Goal: Task Accomplishment & Management: Complete application form

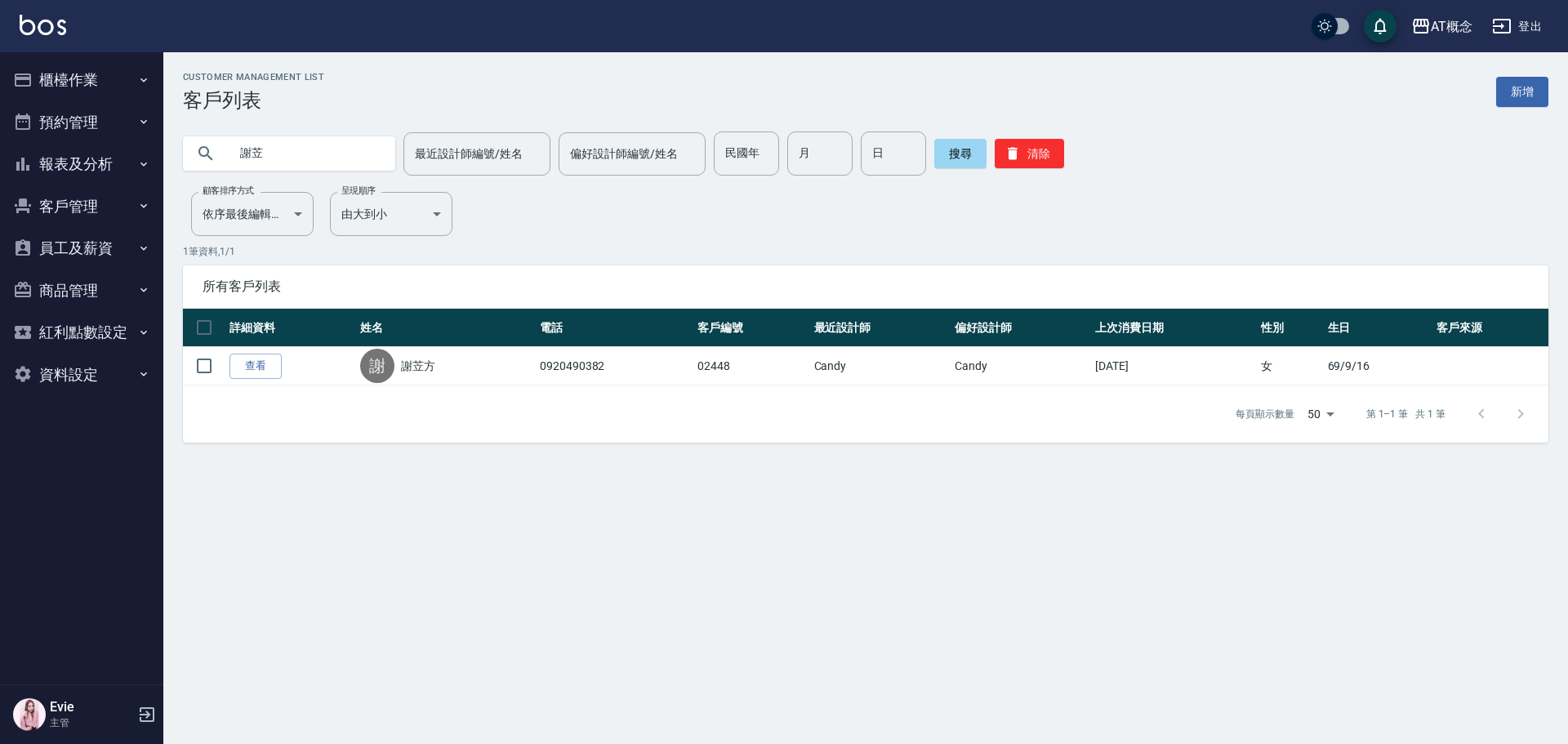
drag, startPoint x: 297, startPoint y: 149, endPoint x: 0, endPoint y: 106, distance: 300.1
click at [0, 108] on div "AT概念 登出 櫃檯作業 打帳單 帳單列表 現金收支登錄 高階收支登錄 材料自購登錄 每日結帳 排班表 現場電腦打卡 預約管理 預約管理 單日預約紀錄 單週預…" at bounding box center [784, 372] width 1568 height 744
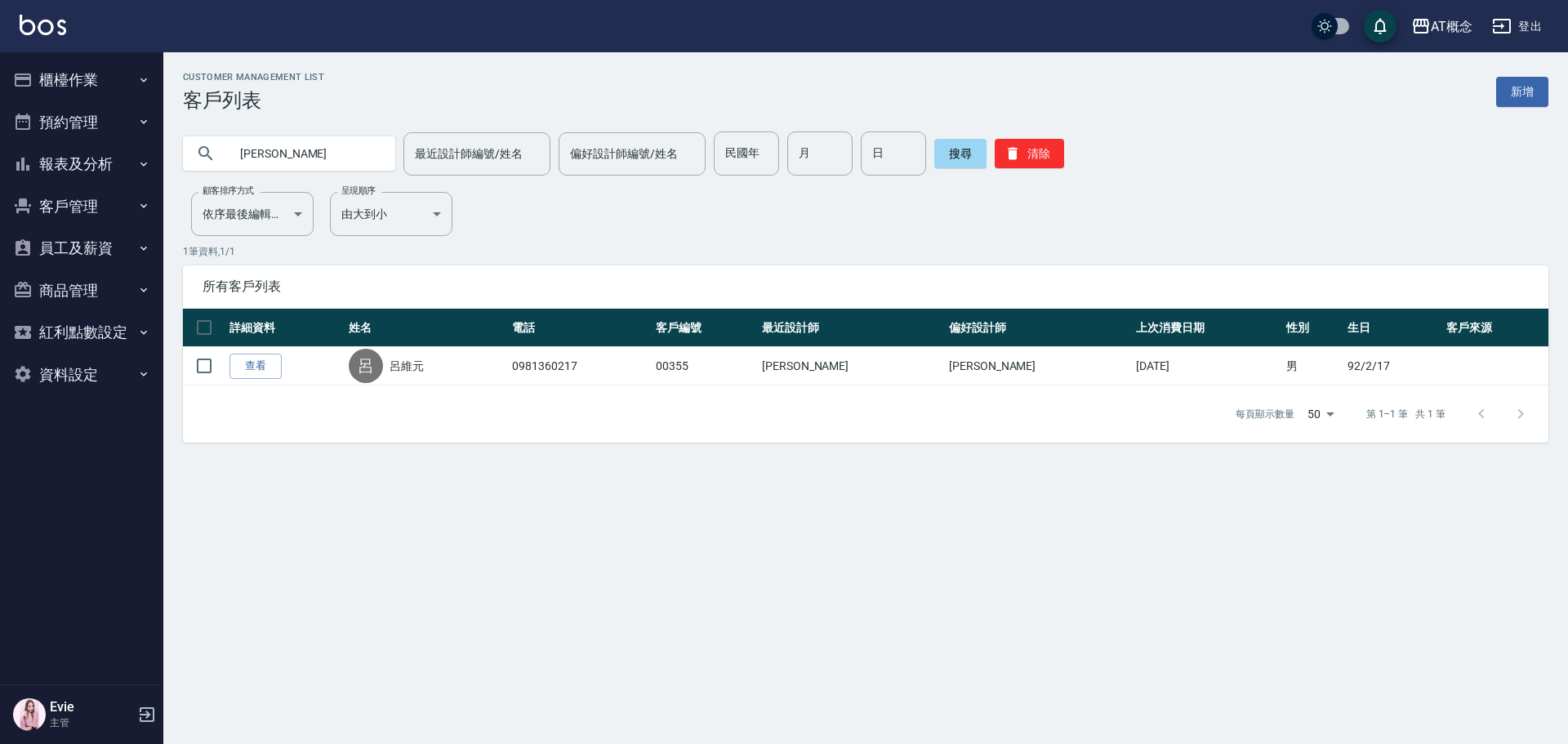
type input "呂"
type input "彭"
type input "01968"
click at [948, 157] on button "搜尋" at bounding box center [961, 153] width 52 height 30
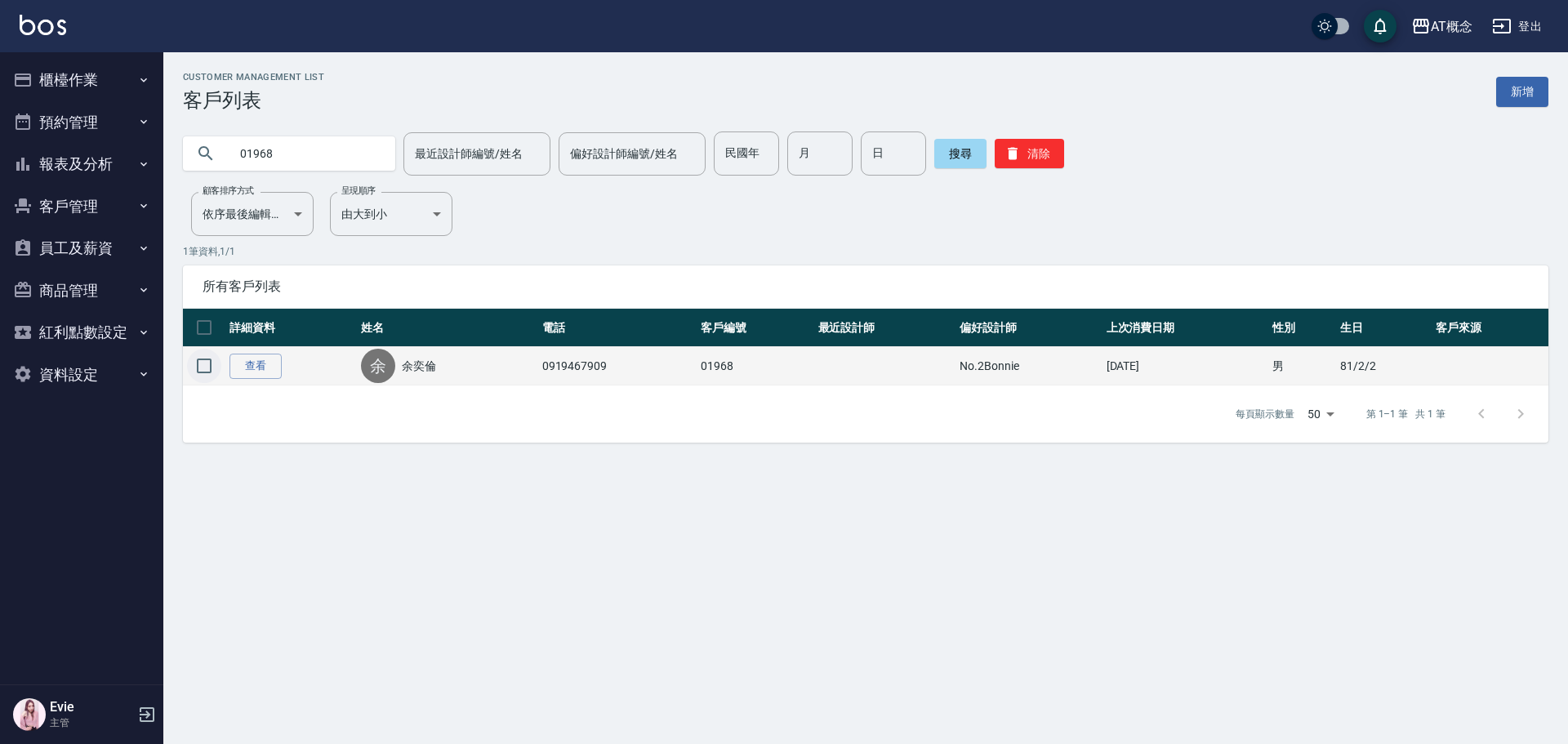
drag, startPoint x: 199, startPoint y: 365, endPoint x: 207, endPoint y: 369, distance: 8.9
click at [200, 364] on input "checkbox" at bounding box center [204, 366] width 35 height 35
checkbox input "true"
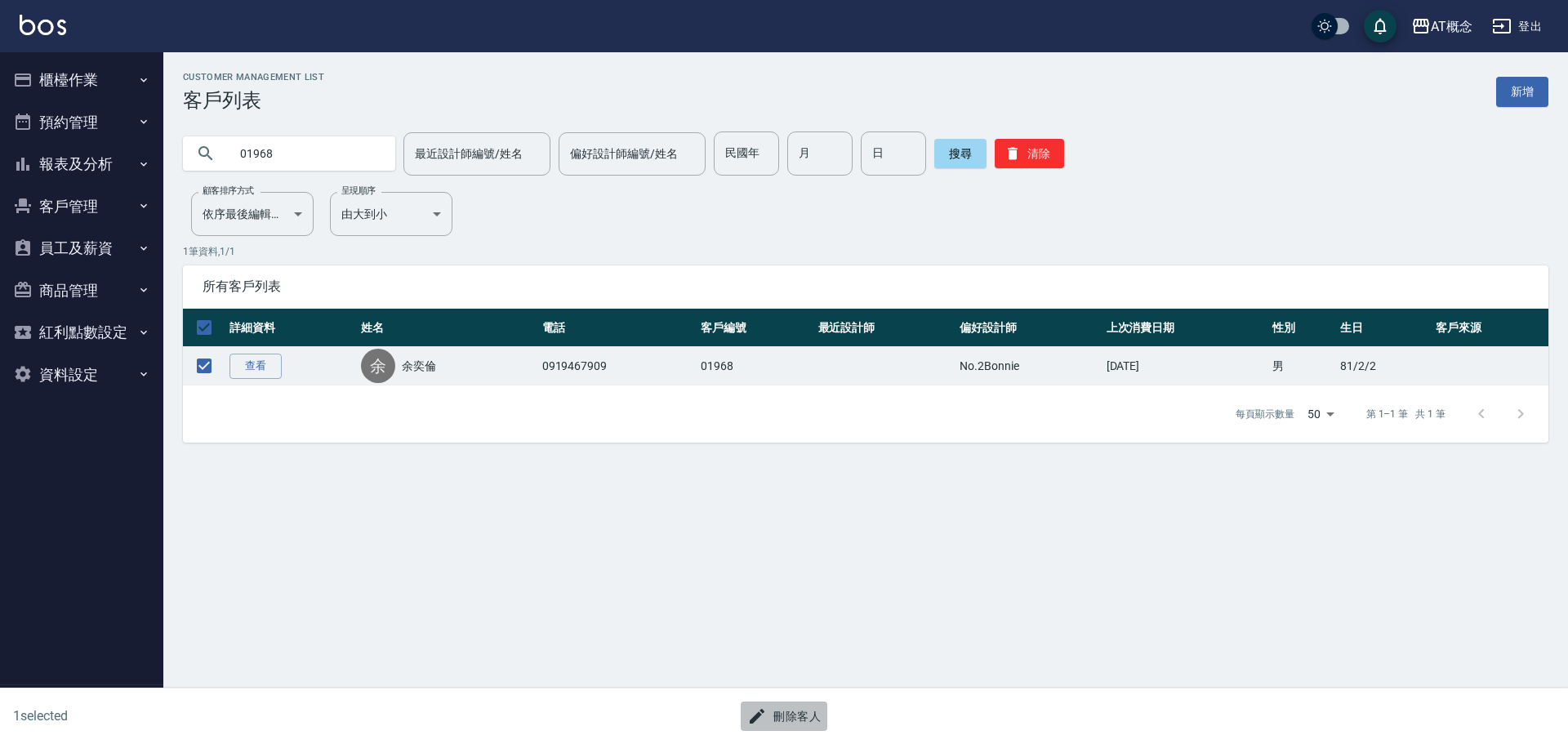
click at [789, 713] on button "刪除客人" at bounding box center [784, 717] width 87 height 30
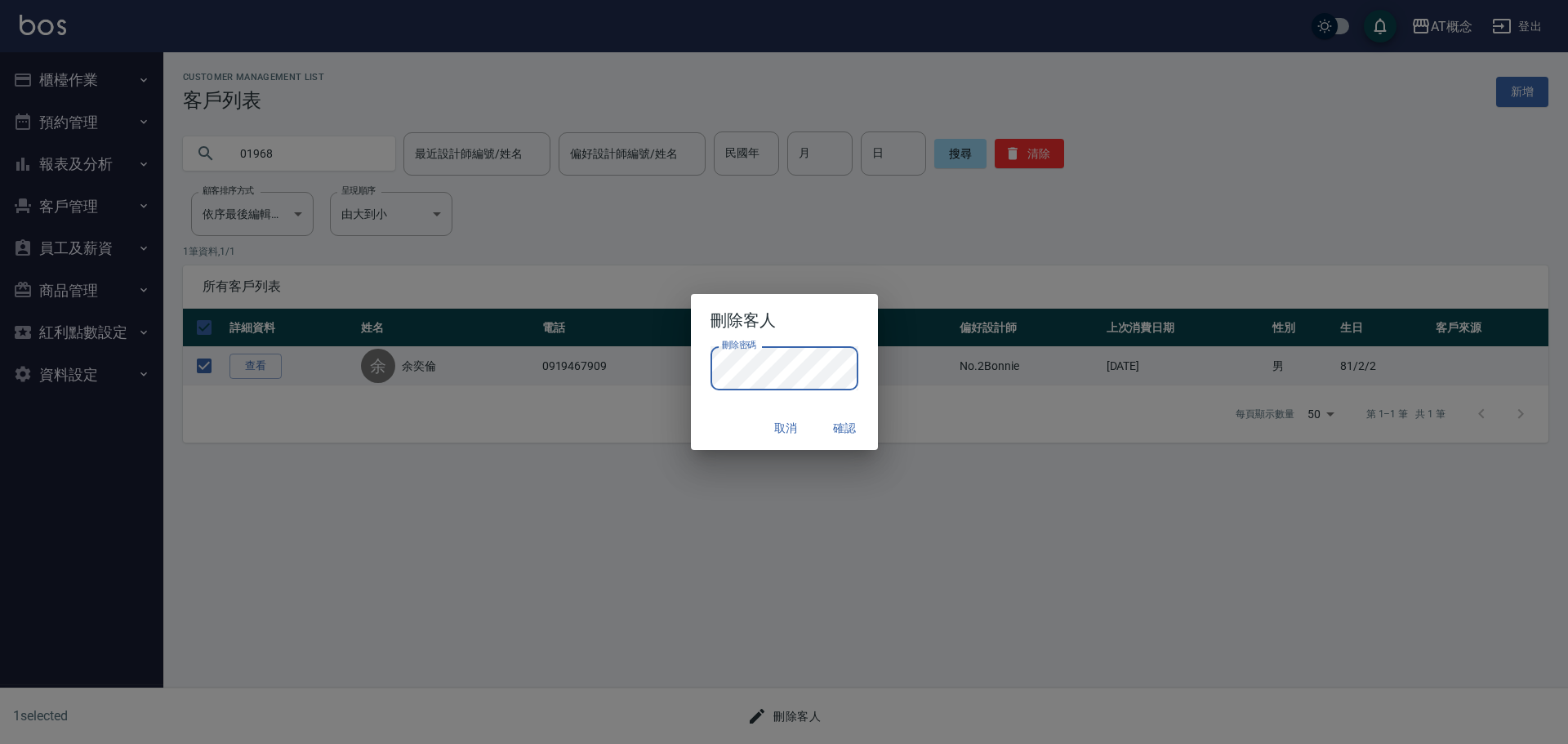
click at [838, 422] on button "確認" at bounding box center [845, 428] width 52 height 30
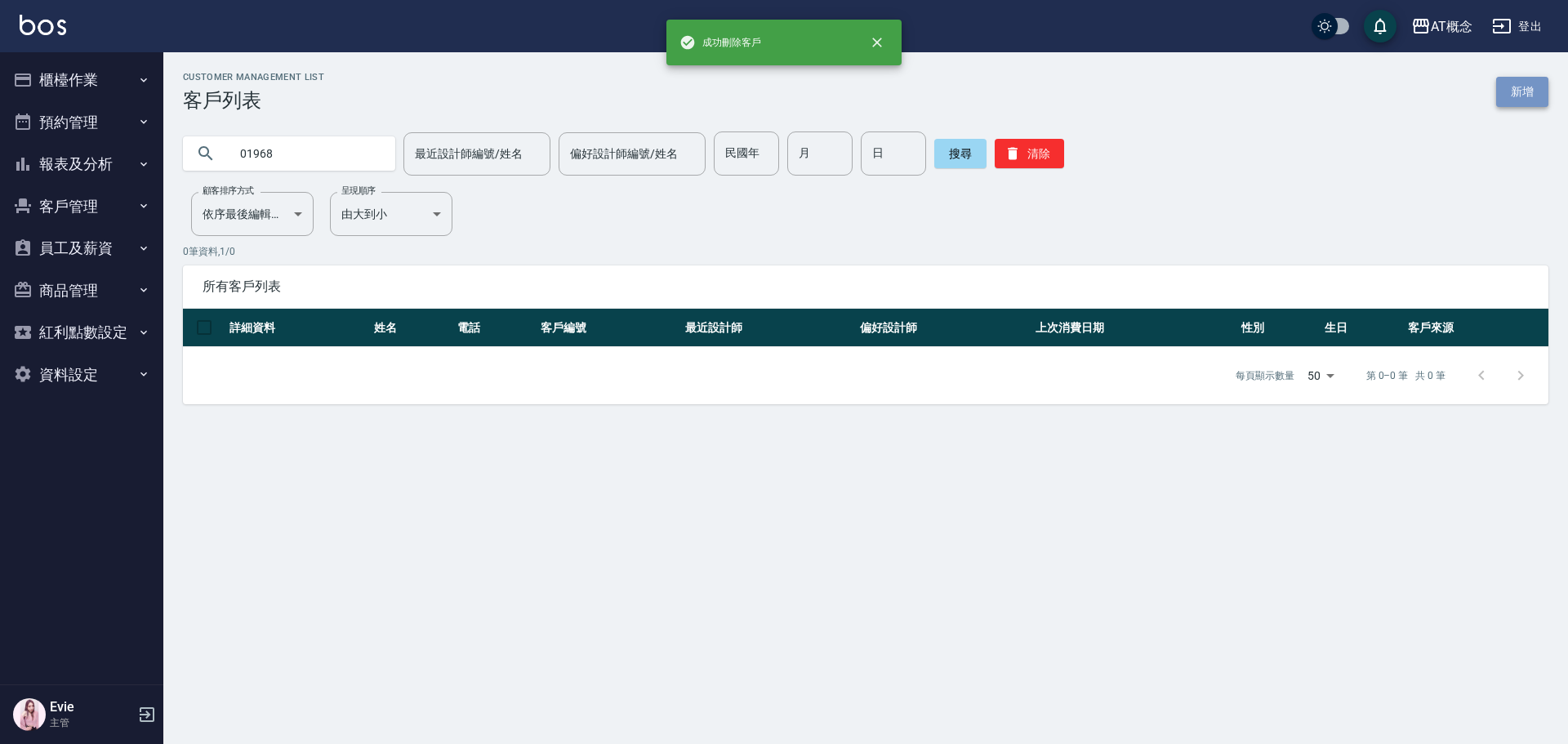
click at [1512, 84] on link "新增" at bounding box center [1522, 92] width 52 height 30
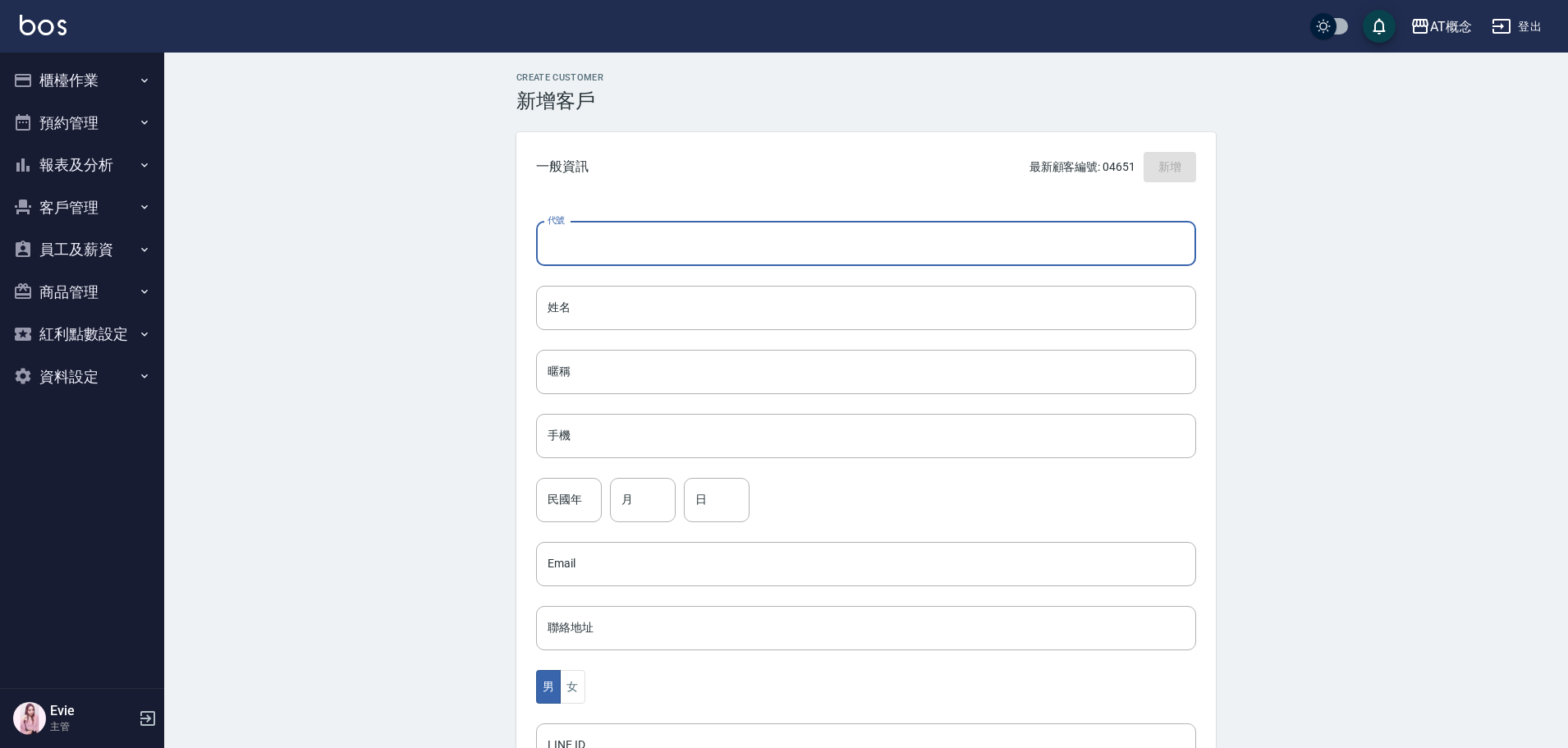
click at [627, 230] on input "代號" at bounding box center [866, 244] width 660 height 44
type input "01968"
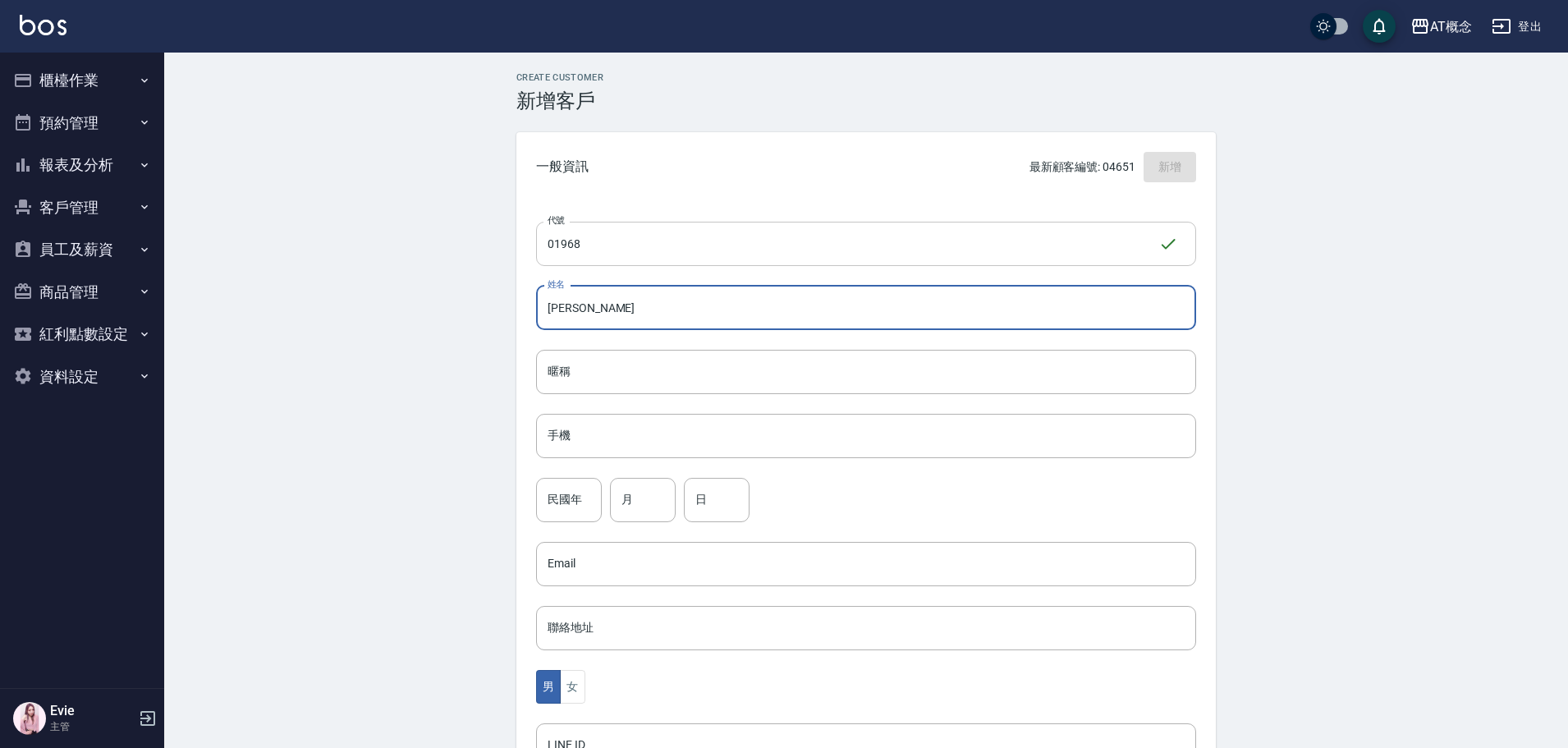
type input "李俊廷"
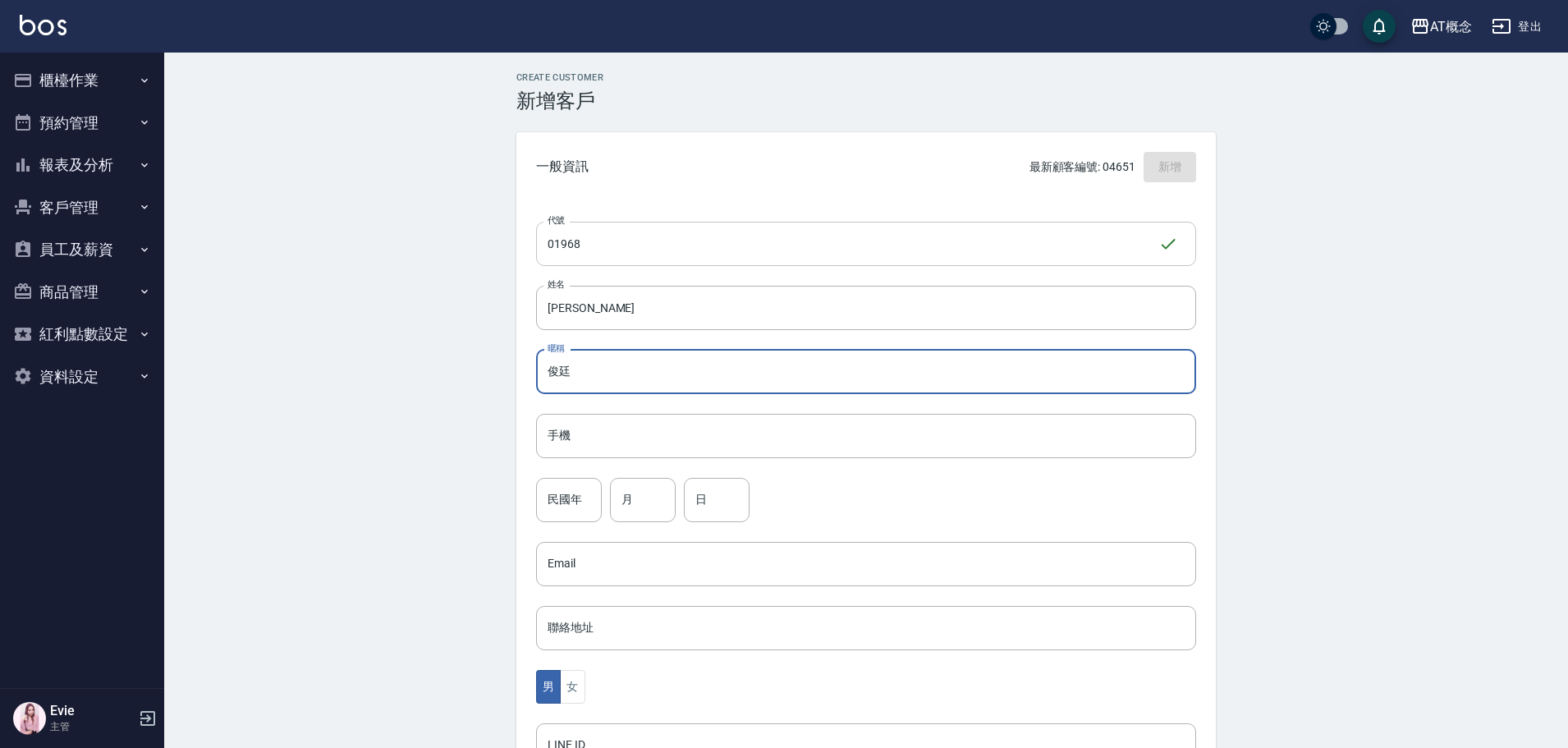
type input "俊廷"
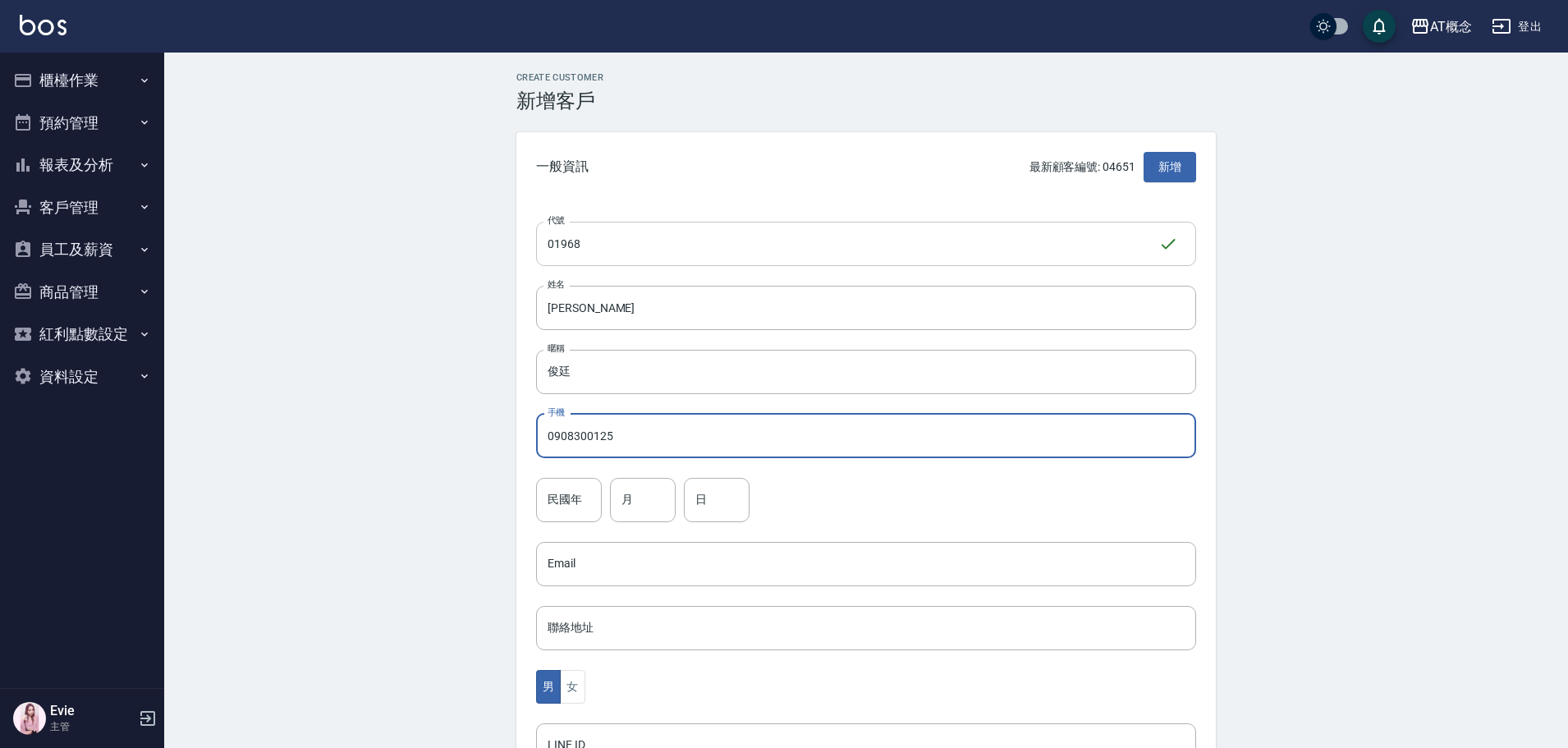
type input "0908300125"
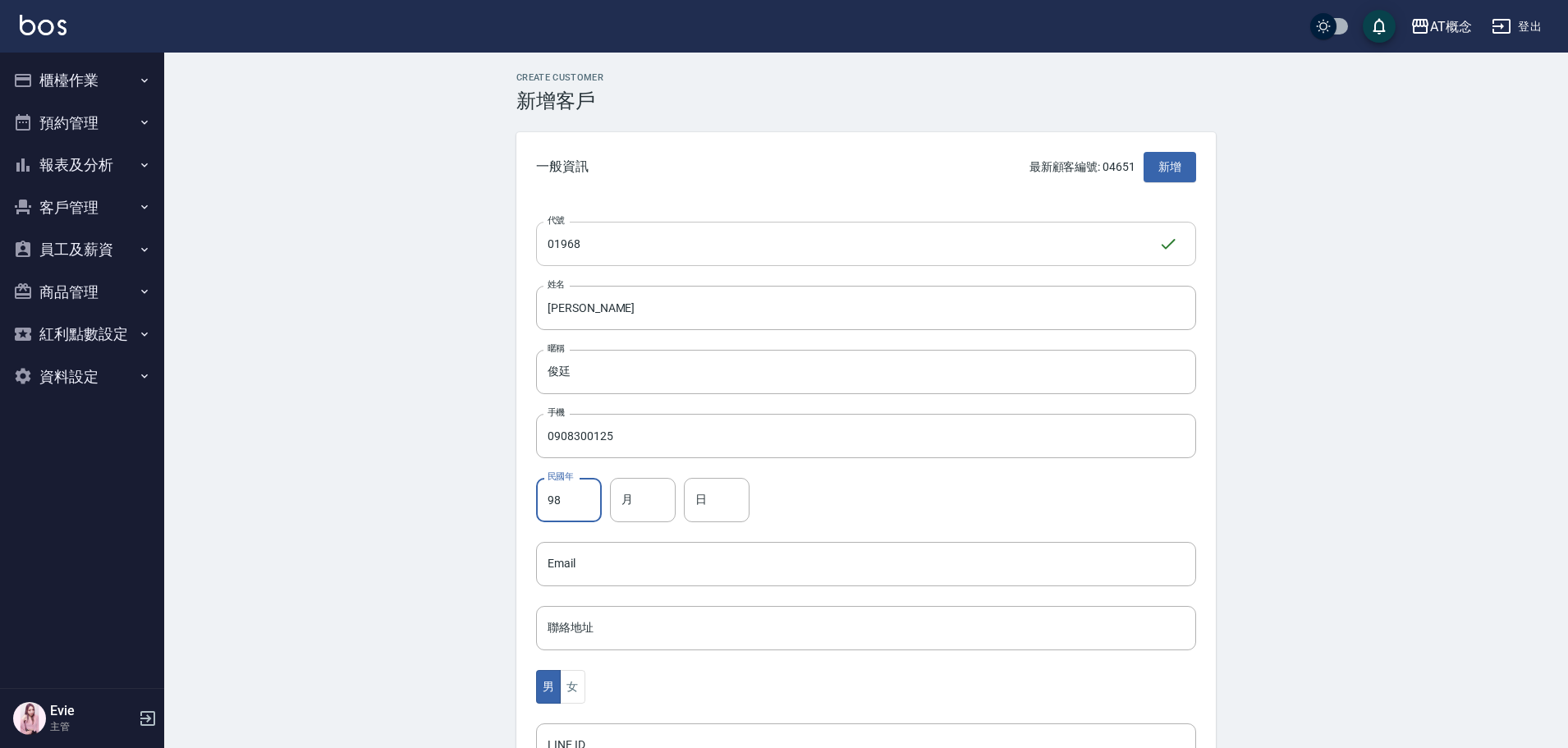
type input "98"
type input "11"
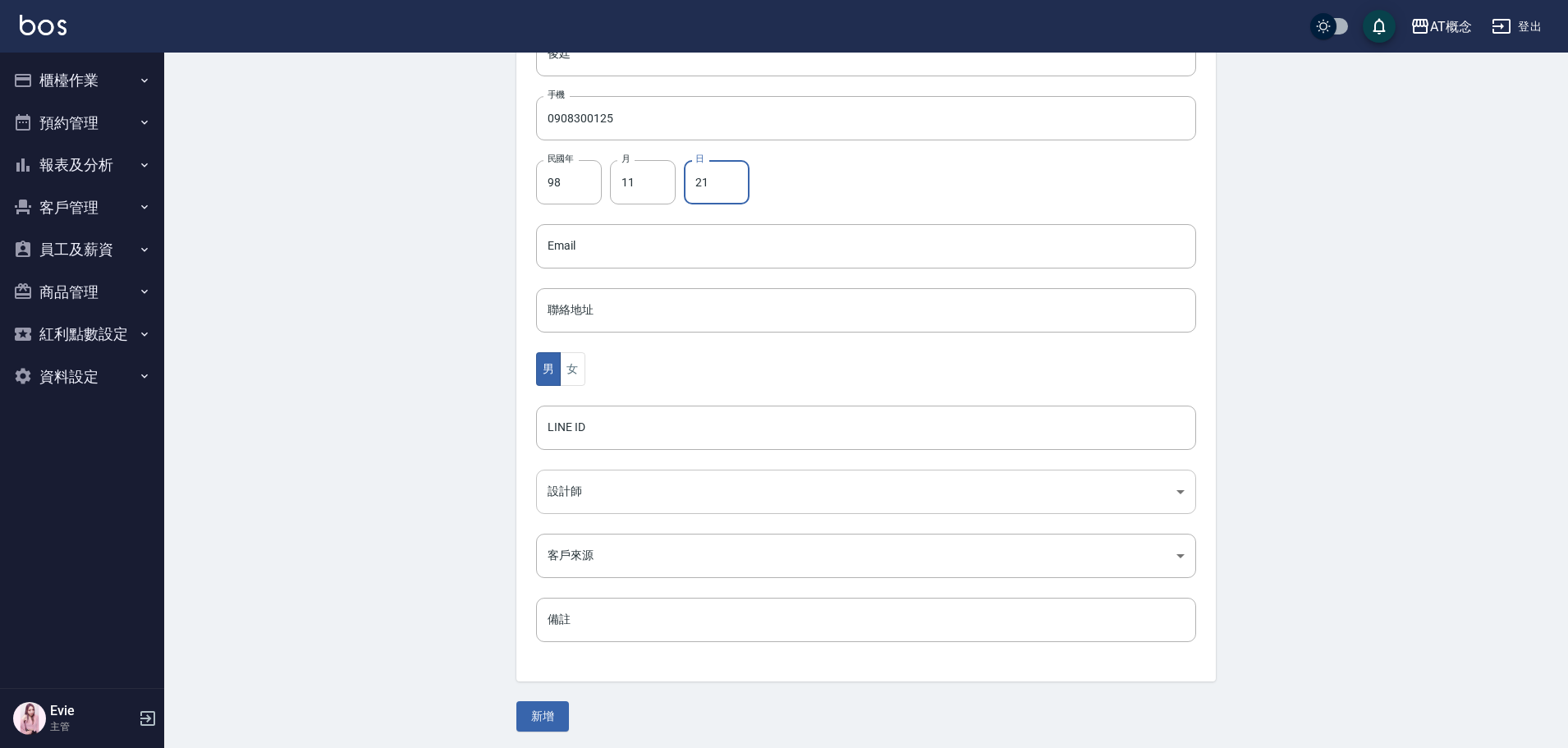
scroll to position [321, 0]
type input "21"
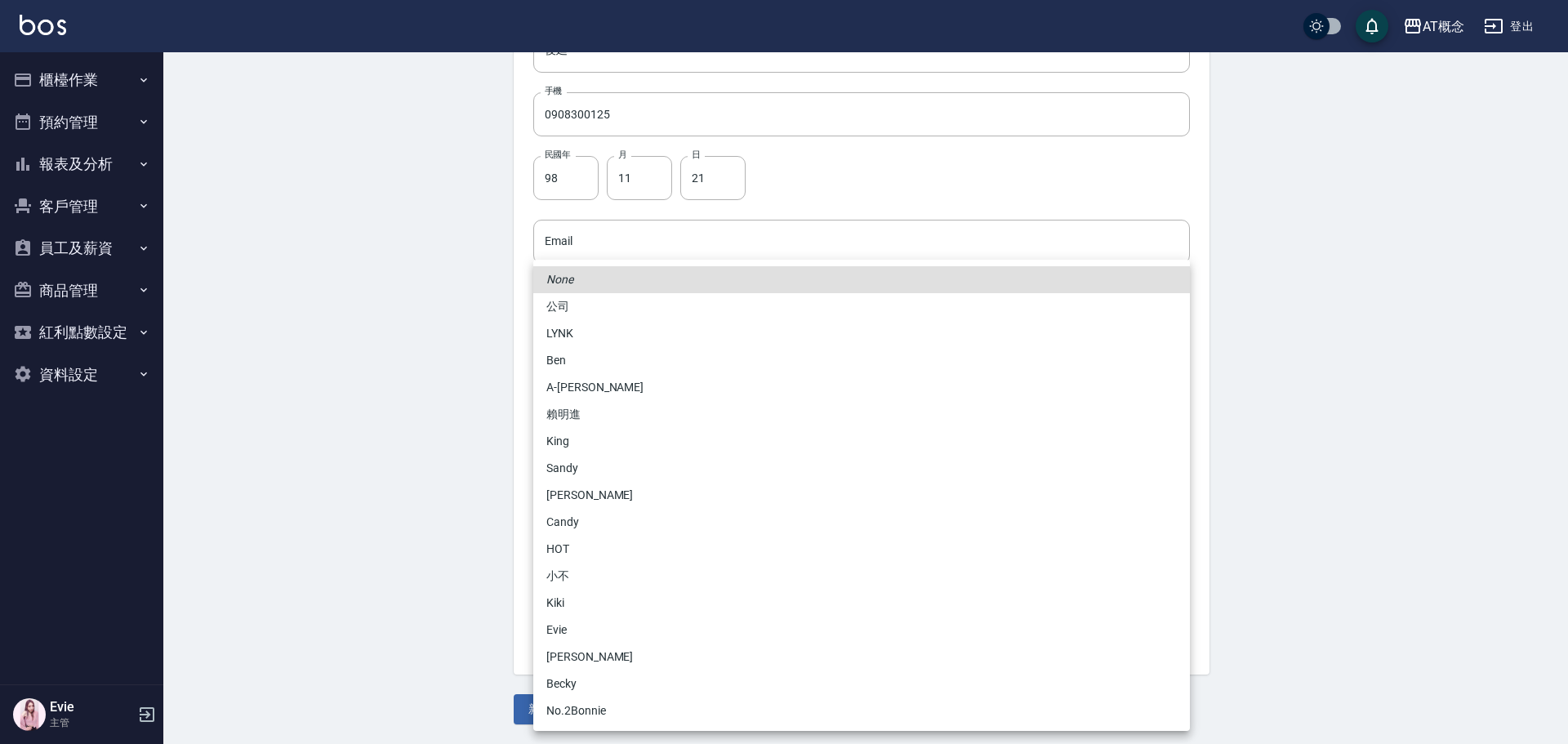
click at [596, 483] on body "AT概念 登出 櫃檯作業 打帳單 帳單列表 現金收支登錄 高階收支登錄 材料自購登錄 每日結帳 排班表 現場電腦打卡 預約管理 預約管理 單日預約紀錄 單週預…" at bounding box center [784, 212] width 1568 height 1063
click at [577, 663] on li "[PERSON_NAME]" at bounding box center [862, 657] width 657 height 27
type input "6d66dedd-d7e3-492f-8c05-f4e40e3a1c36"
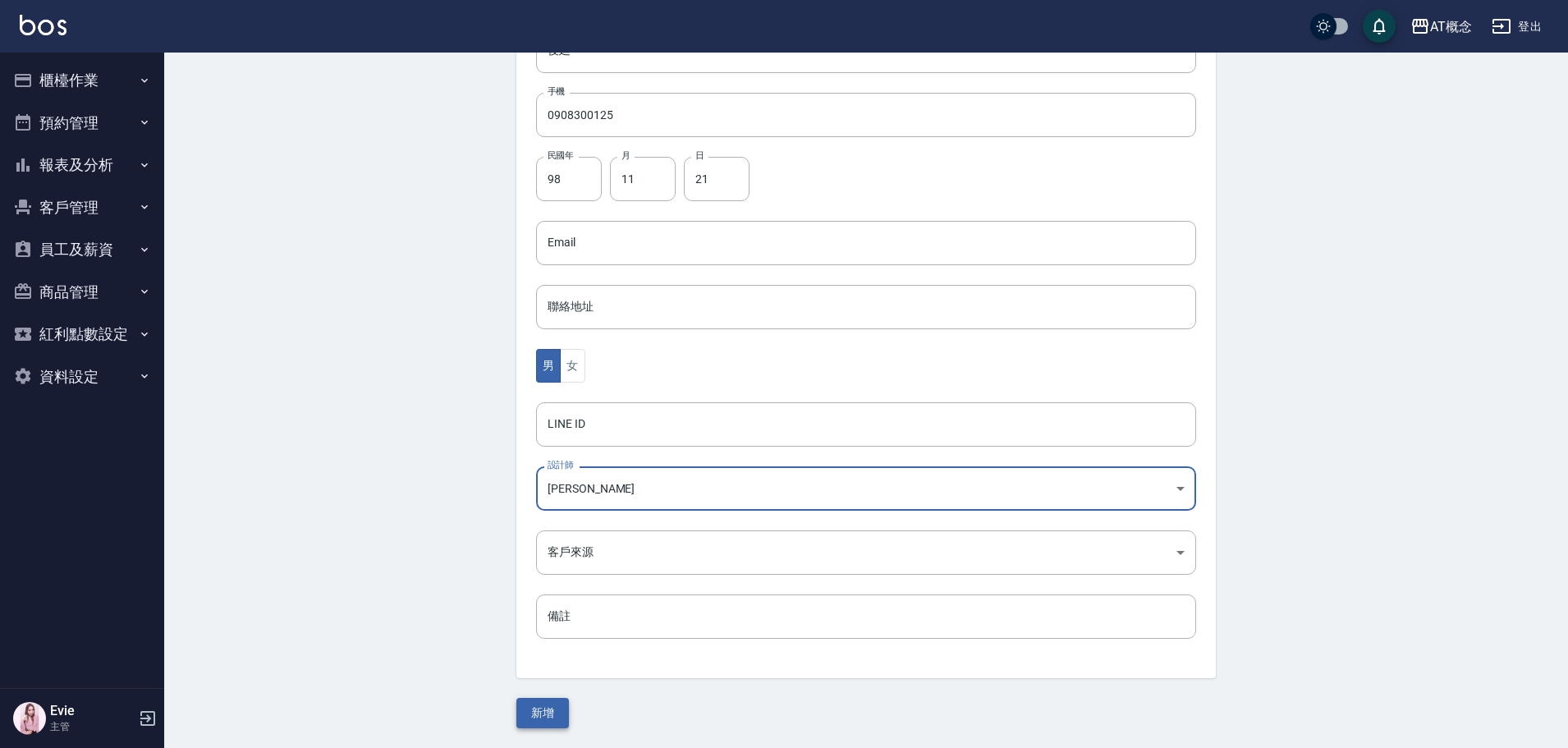
click at [534, 717] on button "新增" at bounding box center [542, 713] width 53 height 31
